Goal: Task Accomplishment & Management: Use online tool/utility

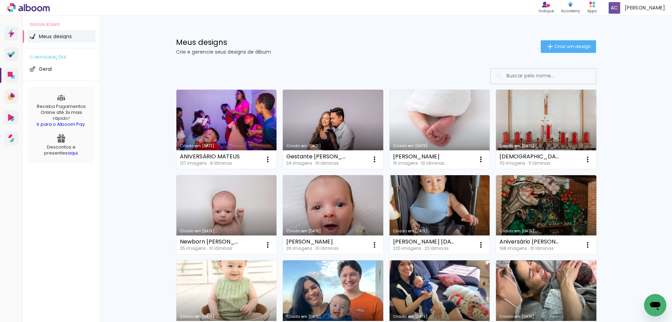
click at [254, 127] on link "Criado em [DATE]" at bounding box center [226, 129] width 100 height 79
